Goal: Check status: Check status

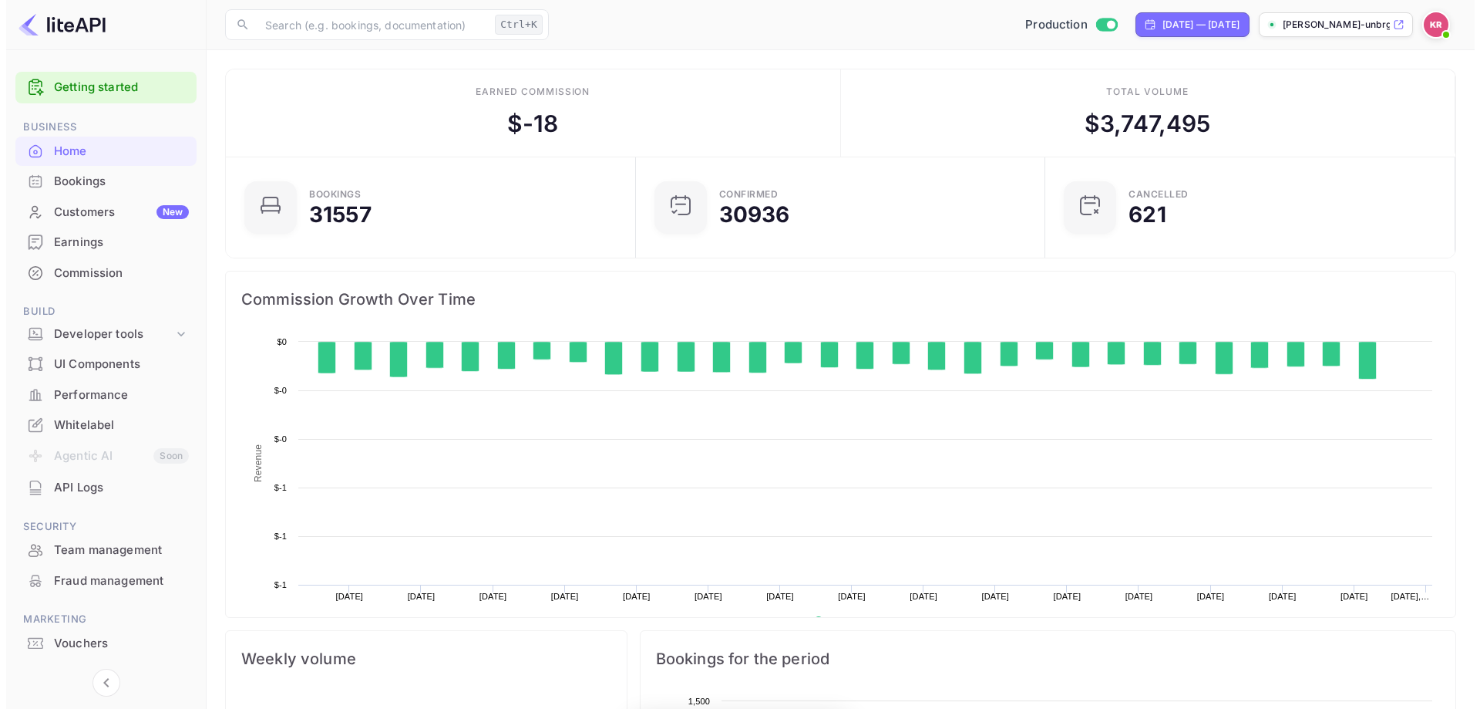
scroll to position [239, 389]
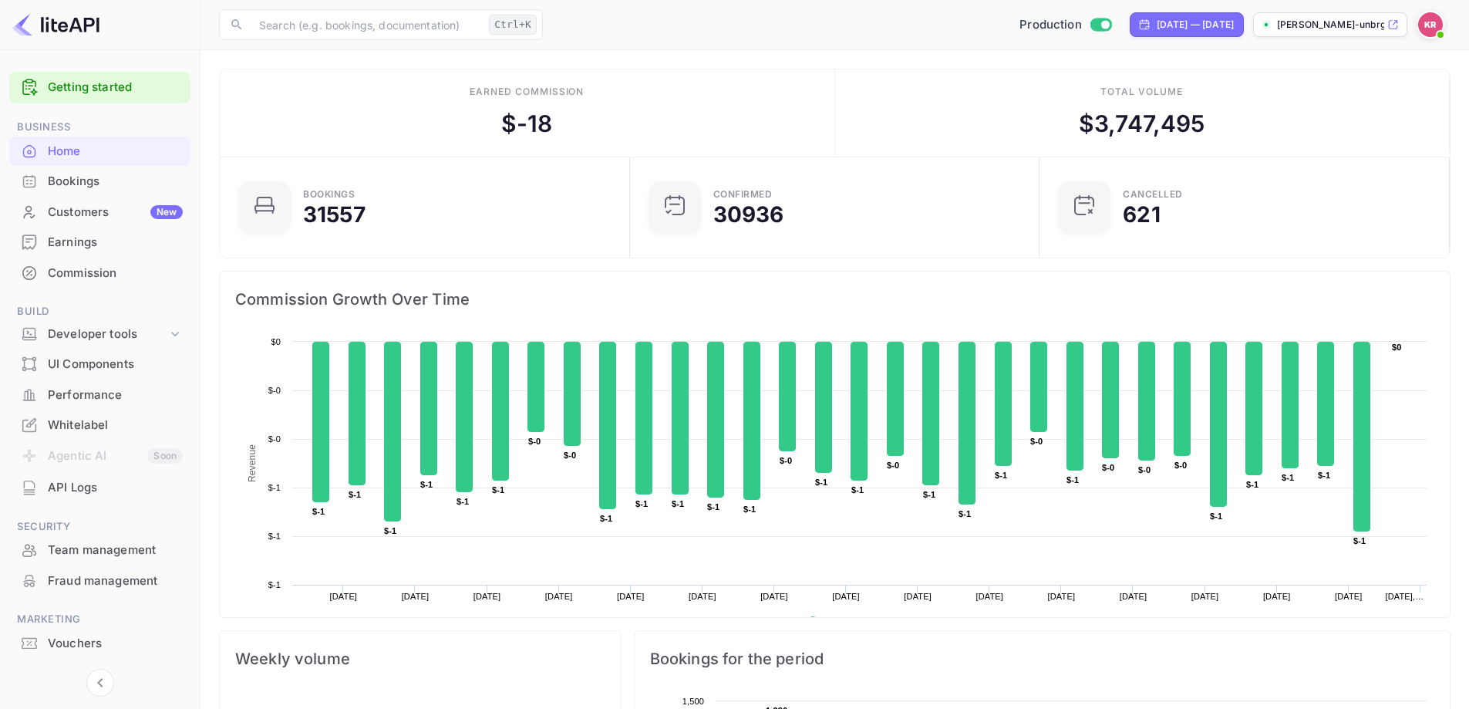
click at [69, 180] on div "Bookings" at bounding box center [115, 182] width 135 height 18
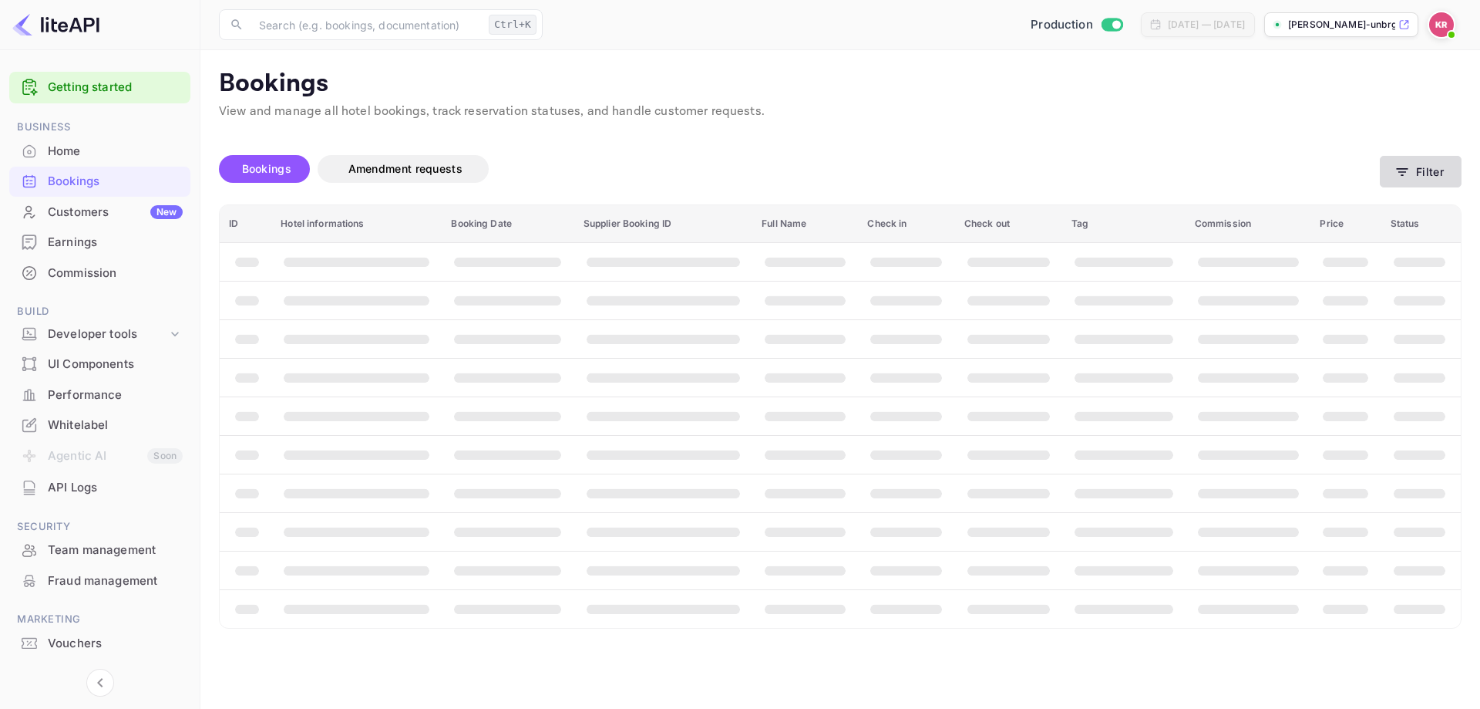
click at [1401, 173] on icon "button" at bounding box center [1402, 171] width 15 height 15
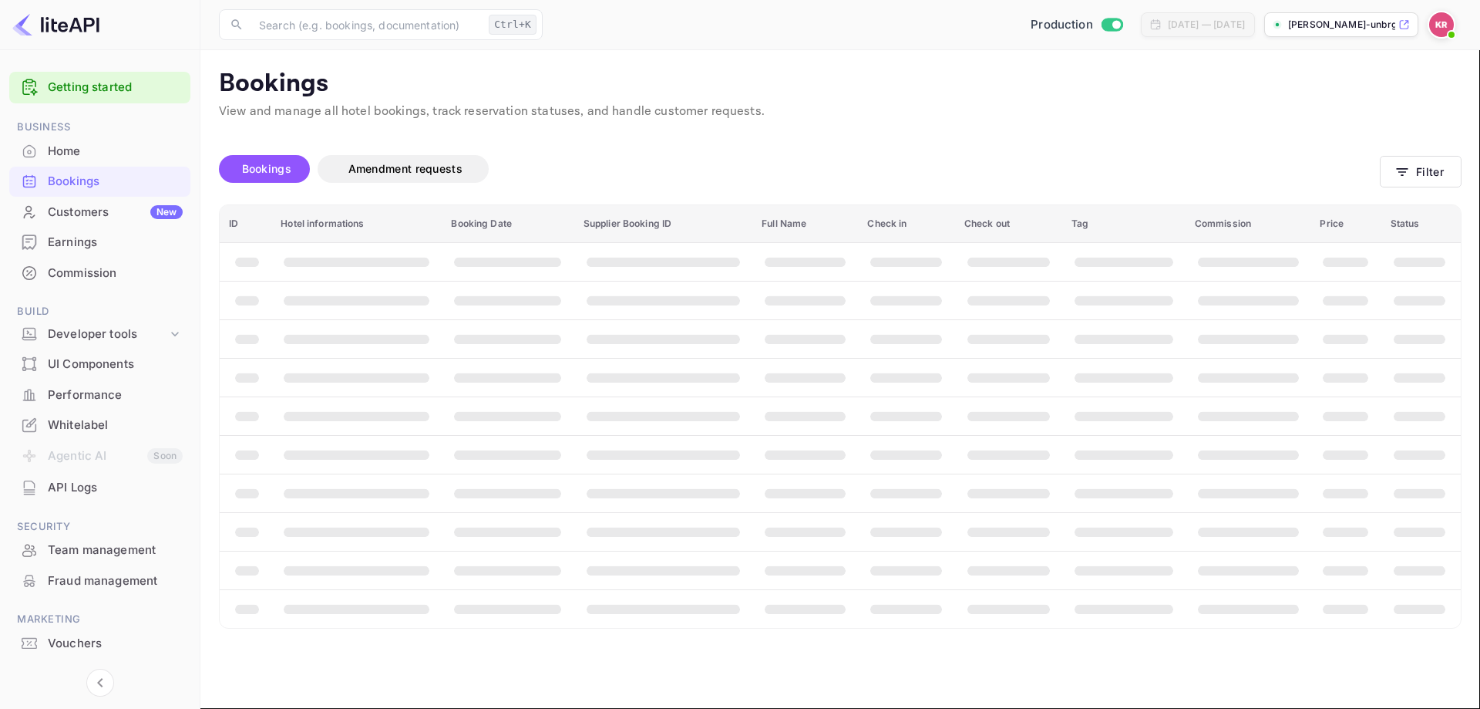
paste input "8aWYKDJ3W"
type input "8aWYKDJ3W"
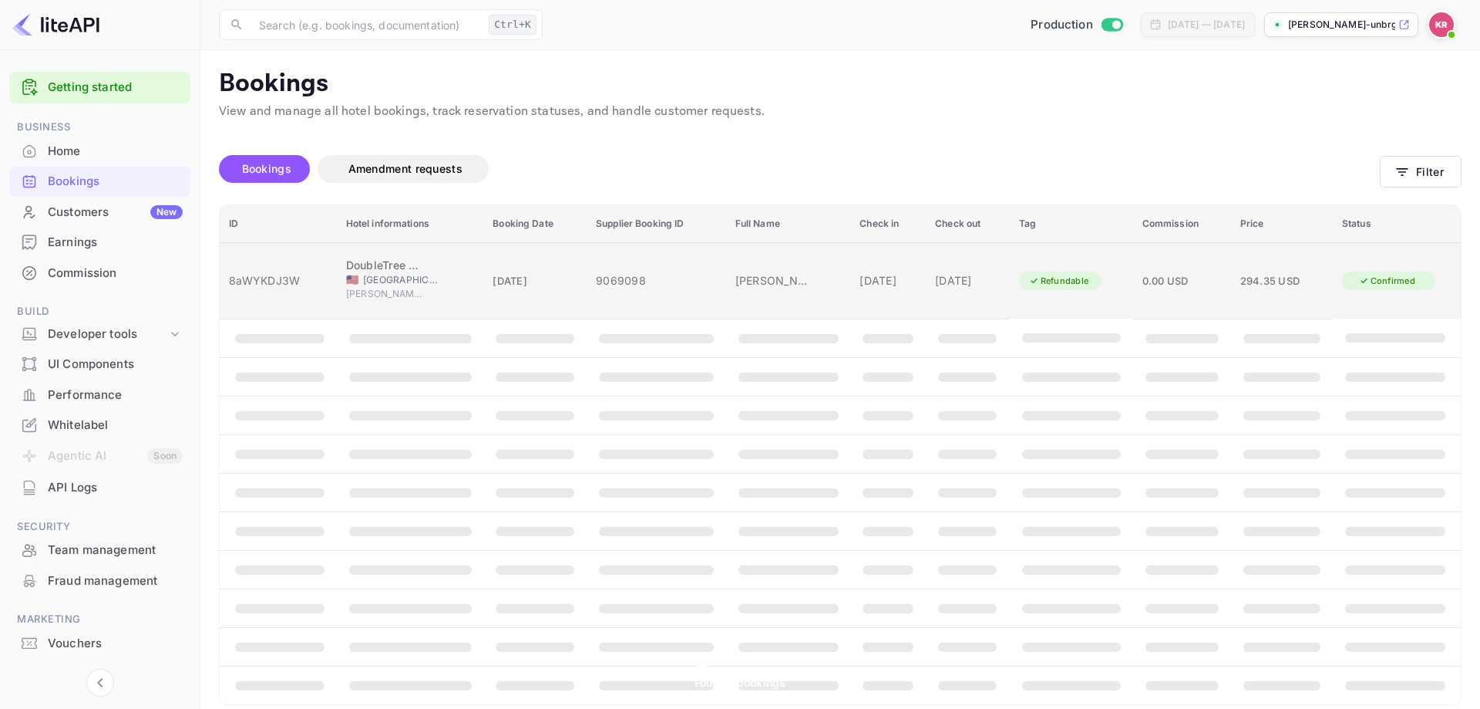
click at [985, 274] on div "[DATE]" at bounding box center [967, 280] width 65 height 16
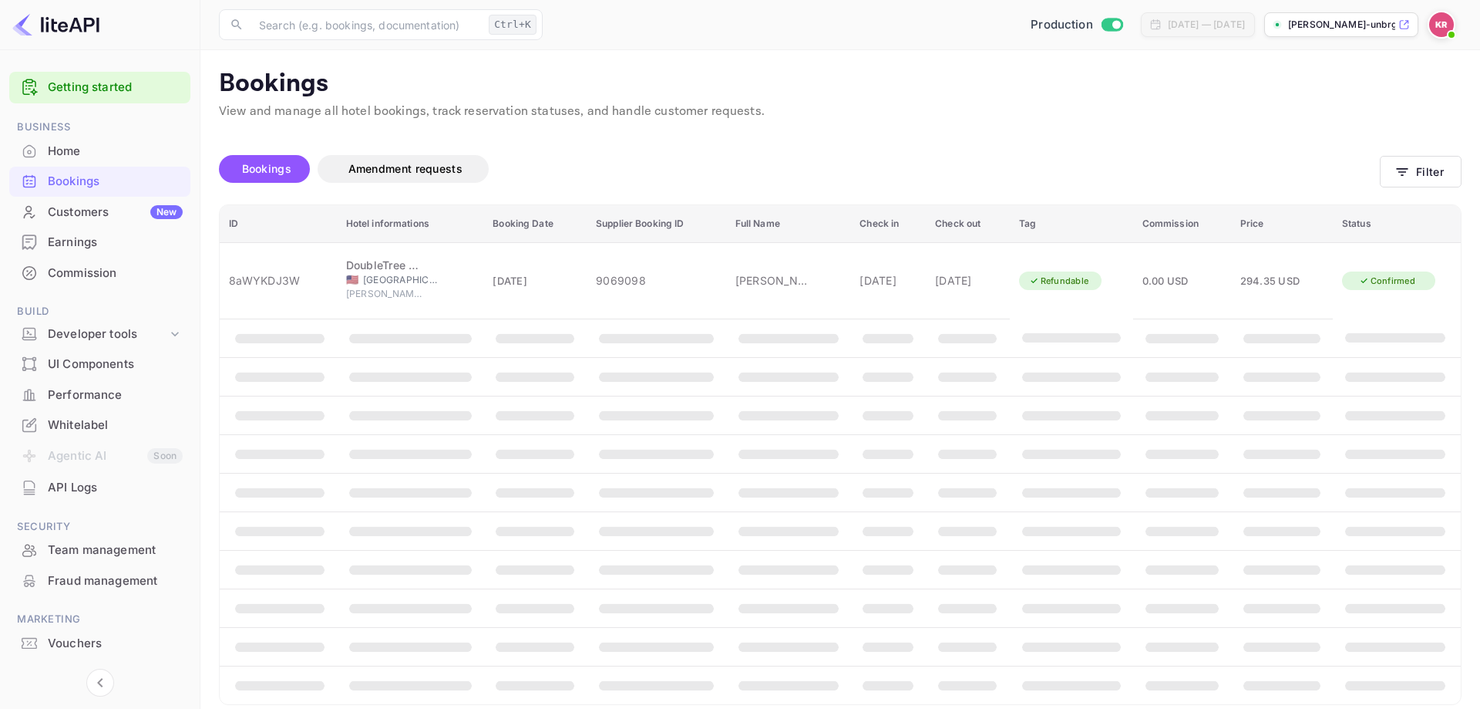
scroll to position [342, 0]
